Goal: Transaction & Acquisition: Purchase product/service

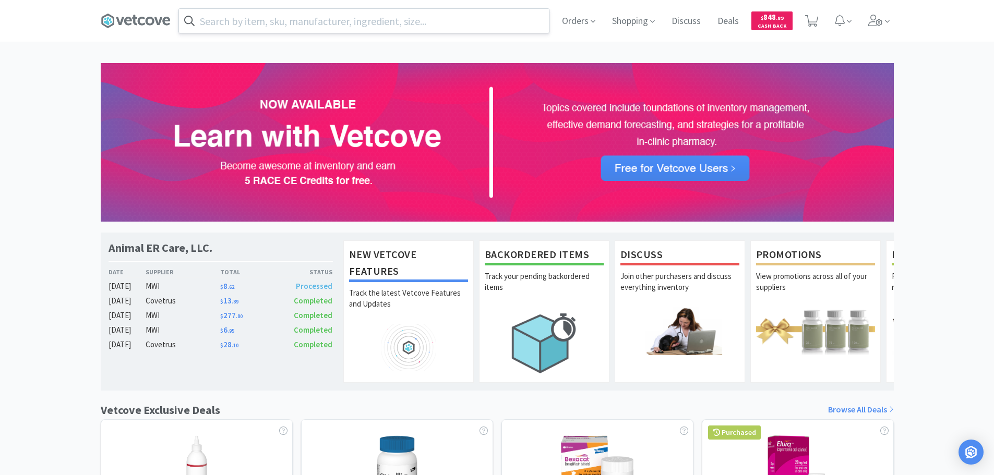
click at [448, 16] on input "text" at bounding box center [364, 21] width 370 height 24
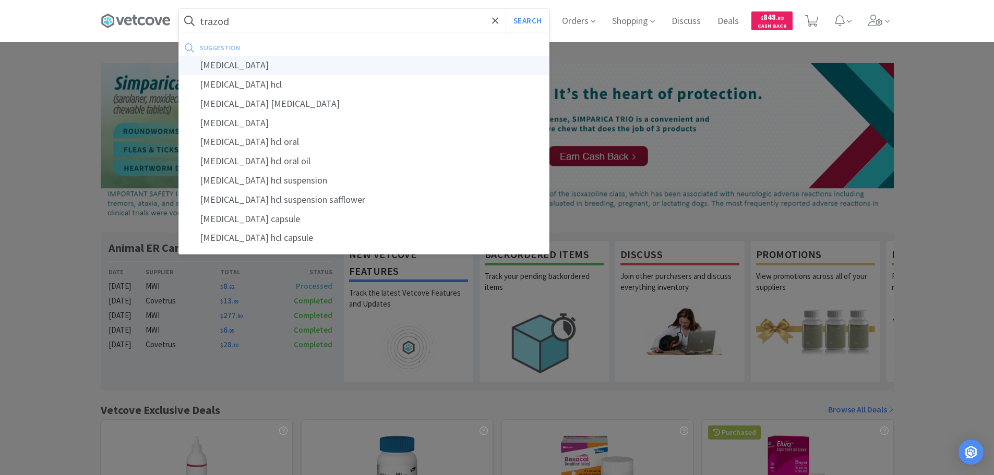
type input "[MEDICAL_DATA]"
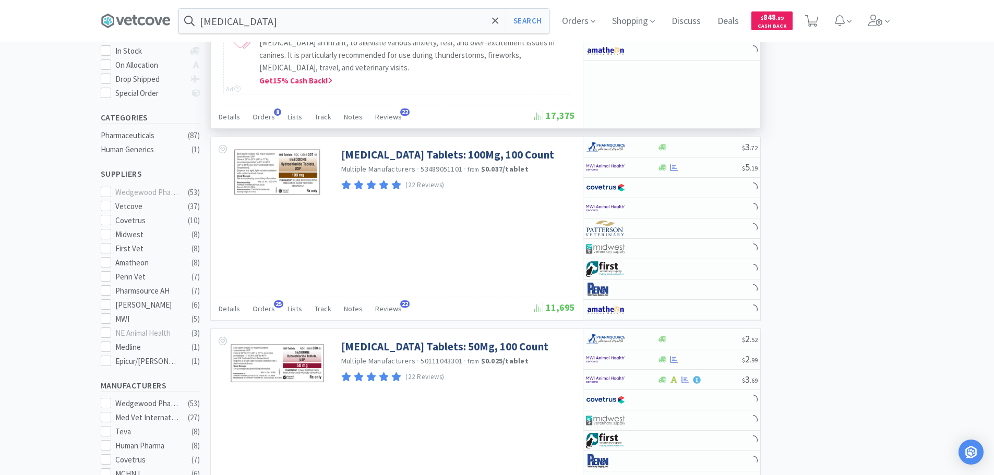
scroll to position [209, 0]
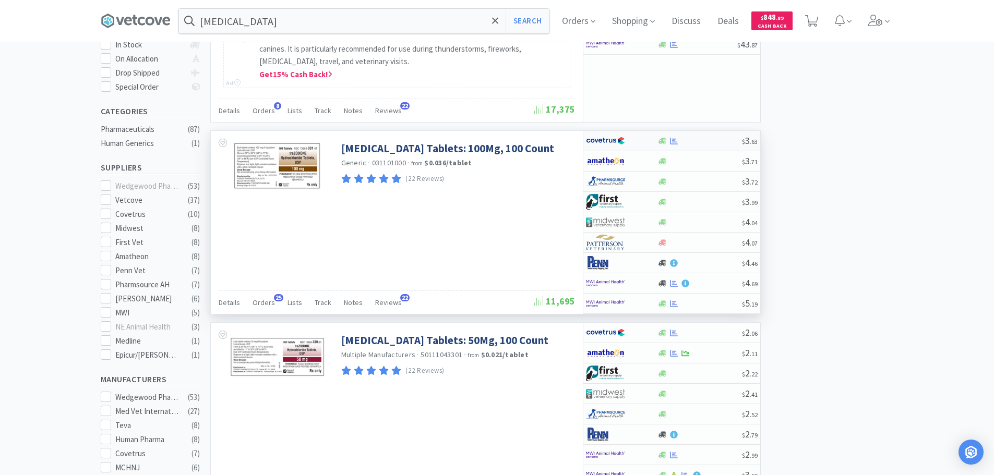
click at [712, 139] on div at bounding box center [699, 141] width 85 height 8
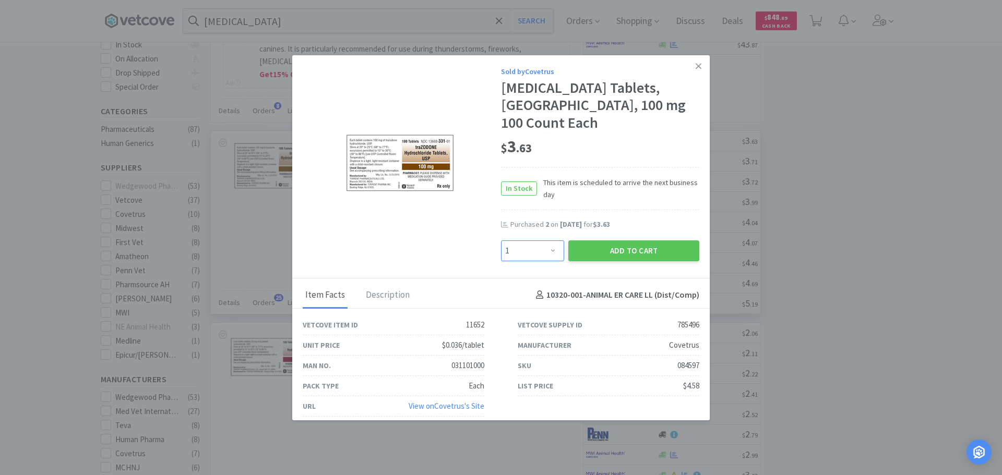
drag, startPoint x: 544, startPoint y: 247, endPoint x: 543, endPoint y: 242, distance: 5.3
click at [544, 247] on select "Enter Quantity 1 2 3 4 5 6 7 8 9 10 11 12 13 14 15 16 17 18 19 20 Enter Quantity" at bounding box center [532, 251] width 63 height 21
select select "2"
click at [501, 241] on select "Enter Quantity 1 2 3 4 5 6 7 8 9 10 11 12 13 14 15 16 17 18 19 20 Enter Quantity" at bounding box center [532, 251] width 63 height 21
click at [626, 249] on button "Add to Cart" at bounding box center [633, 251] width 131 height 21
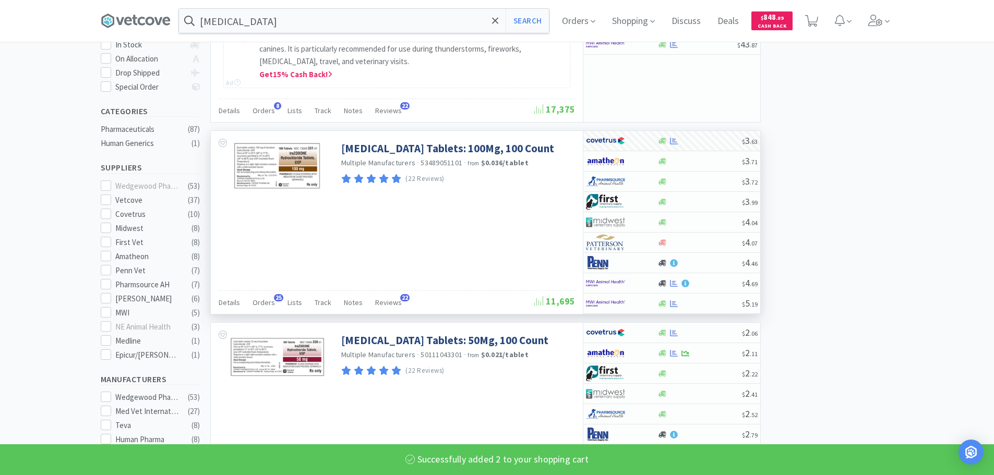
select select "2"
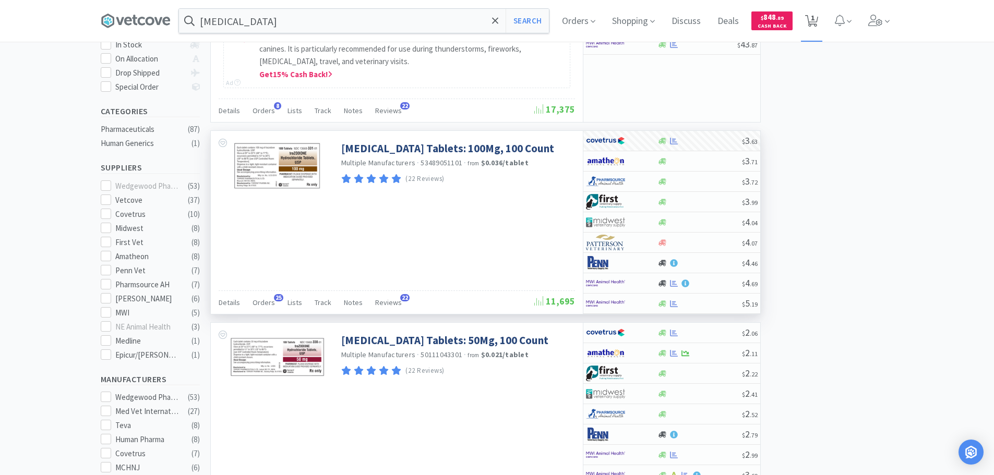
click at [814, 26] on span "1" at bounding box center [813, 18] width 4 height 42
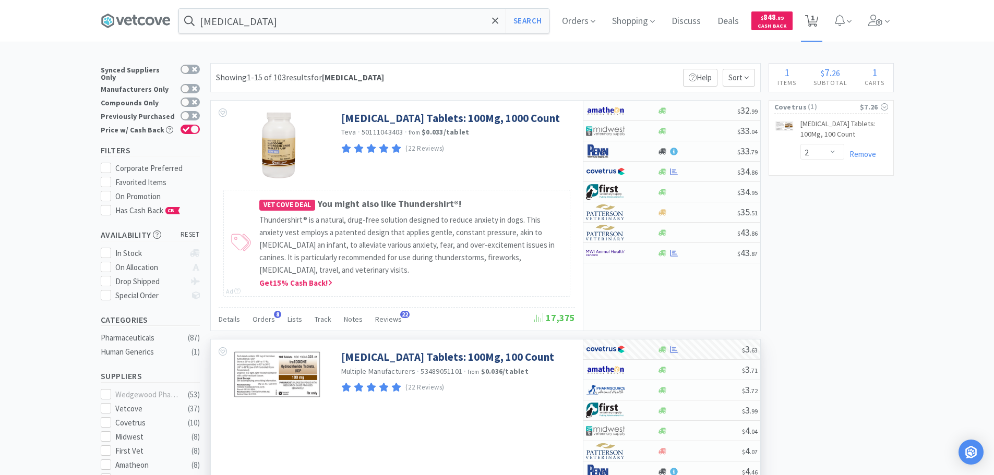
select select "2"
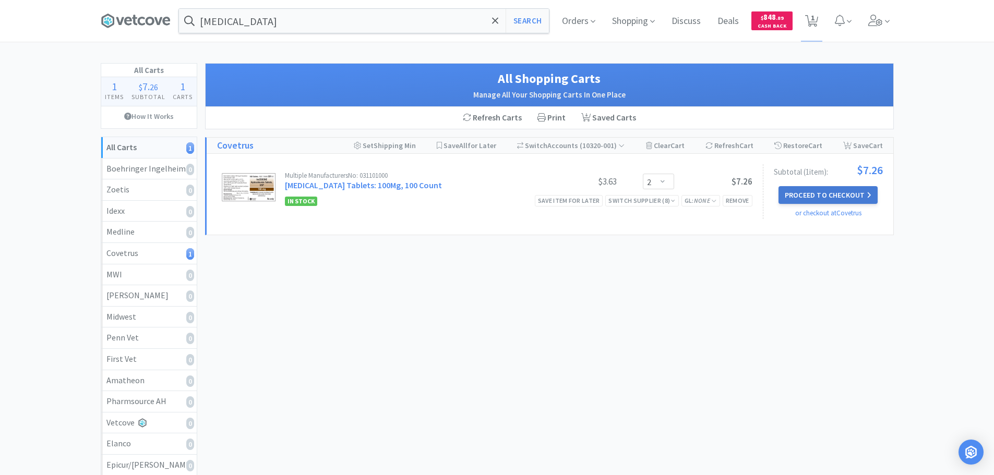
click at [838, 197] on button "Proceed to Checkout" at bounding box center [827, 195] width 99 height 18
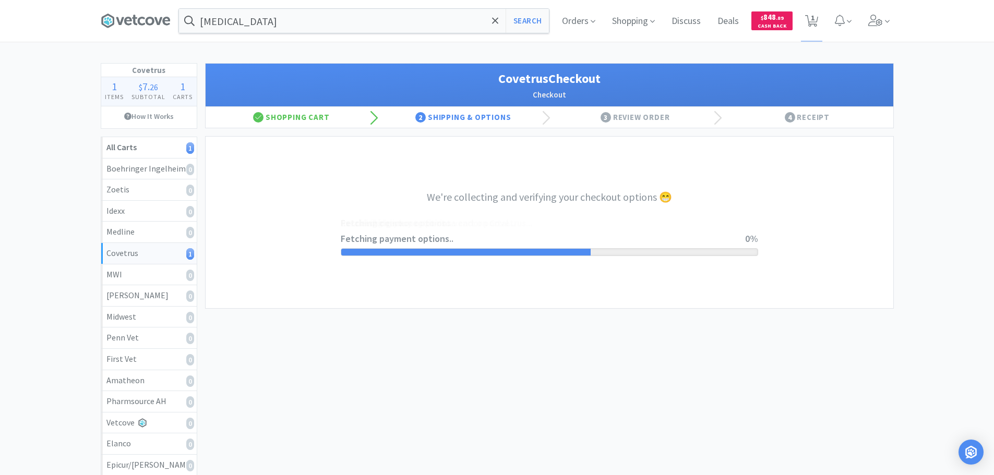
select select "ACCOUNT"
select select "cvt-standard-net"
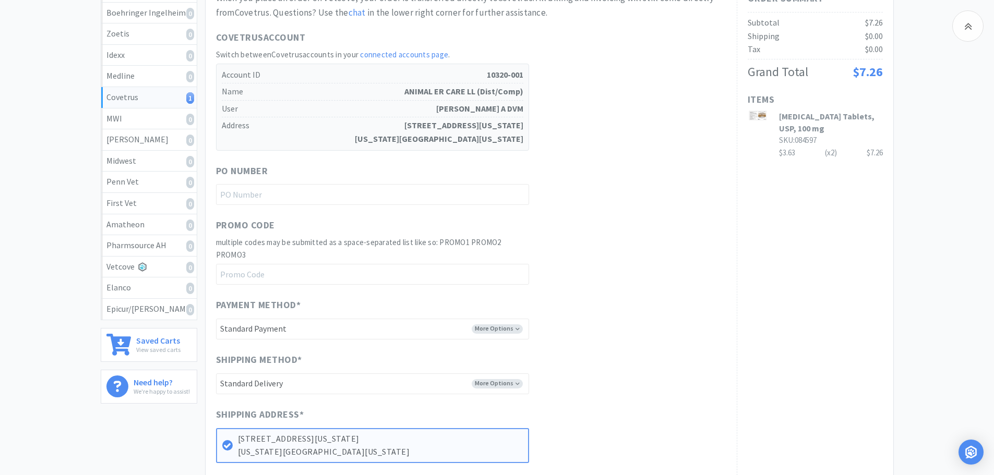
scroll to position [157, 0]
click at [327, 195] on input "text" at bounding box center [372, 194] width 313 height 21
type input "For [PERSON_NAME]"
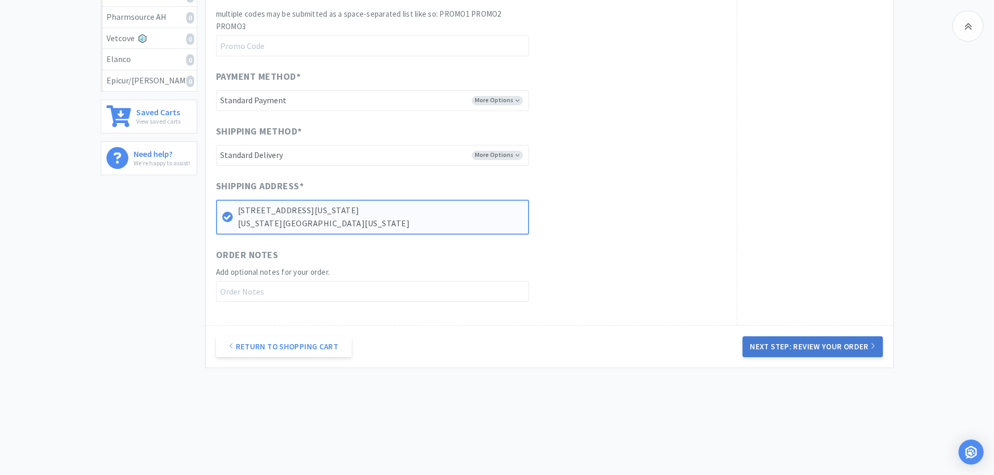
click at [815, 339] on button "Next Step: Review Your Order" at bounding box center [812, 347] width 140 height 21
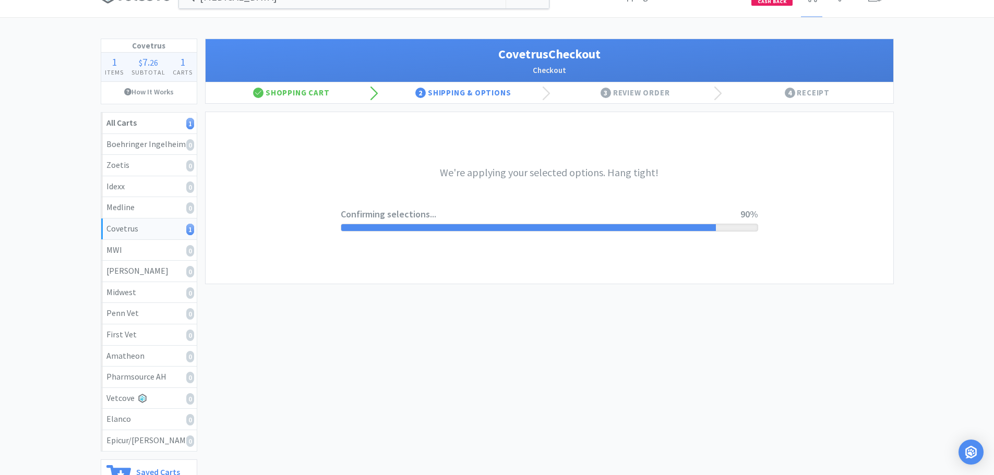
scroll to position [0, 0]
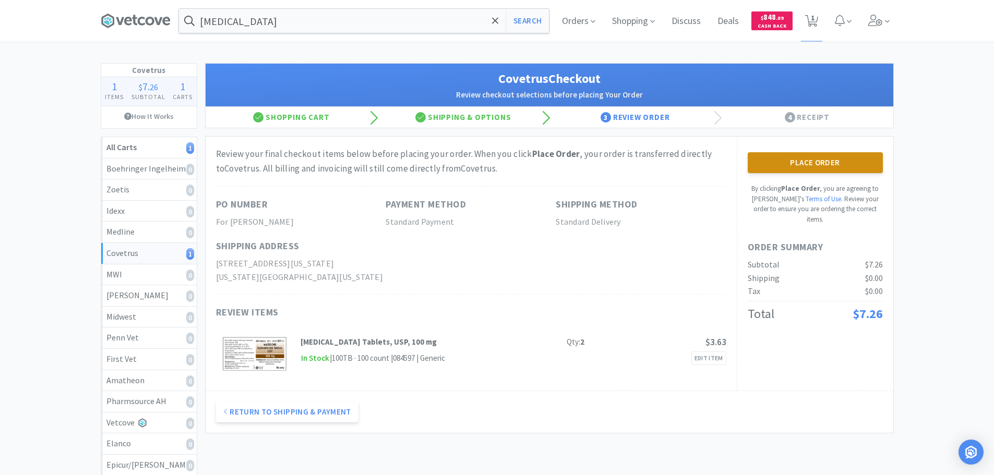
click at [831, 163] on button "Place Order" at bounding box center [815, 162] width 135 height 21
